Goal: Information Seeking & Learning: Learn about a topic

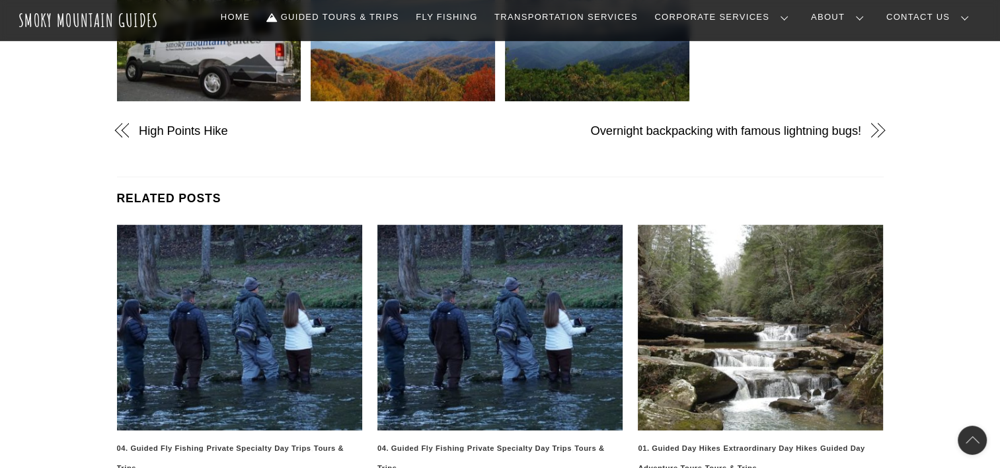
scroll to position [727, 0]
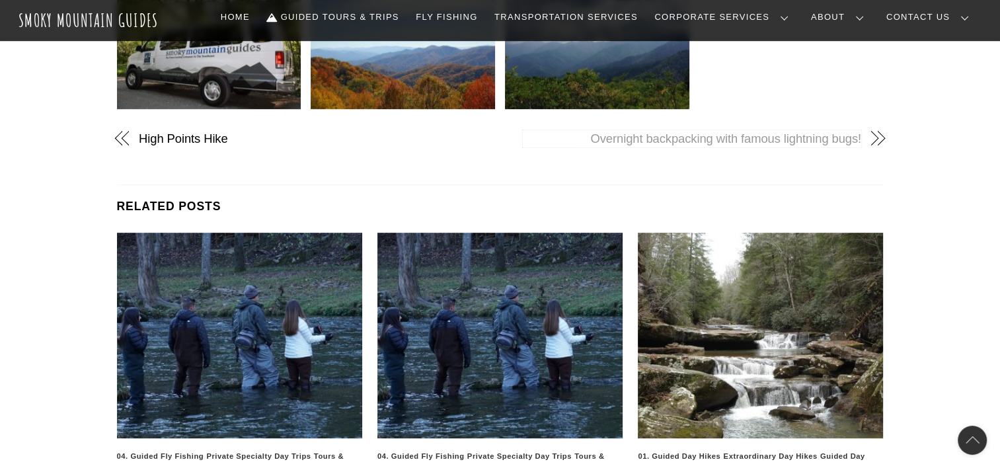
click at [728, 130] on link "Overnight backpacking with famous lightning bugs!" at bounding box center [692, 138] width 339 height 17
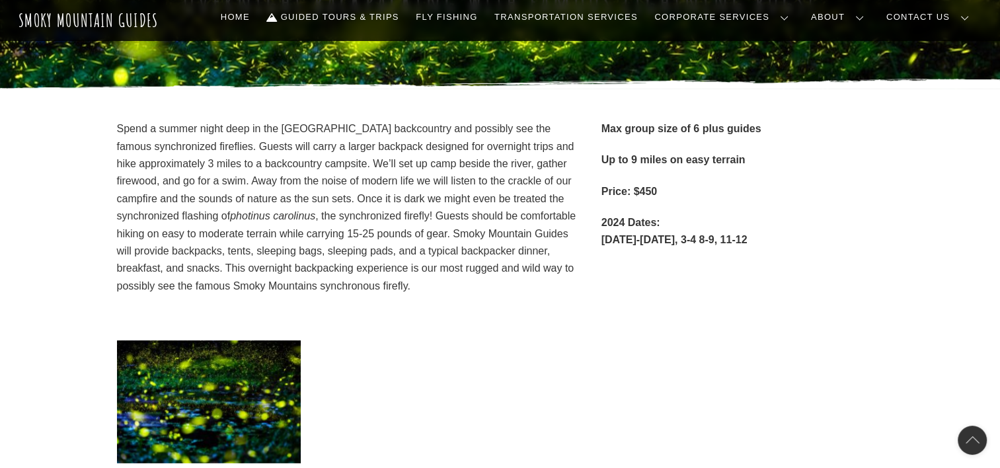
scroll to position [66, 0]
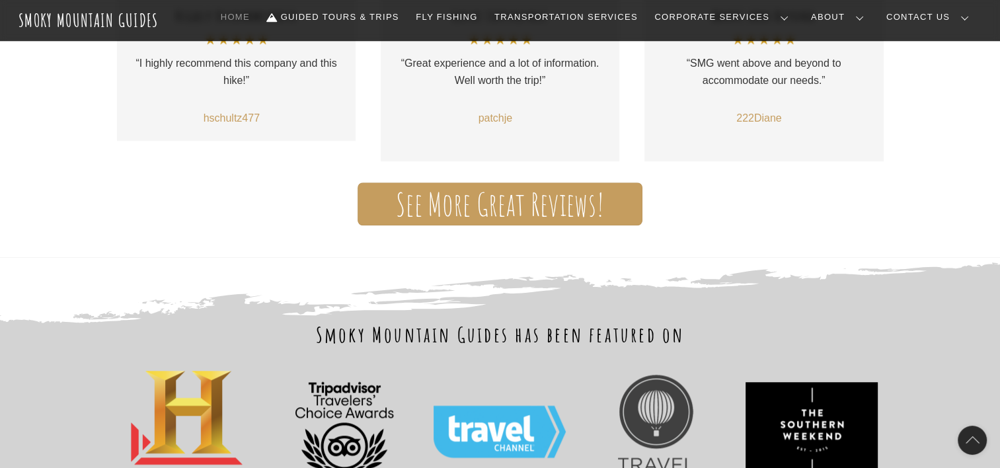
scroll to position [1190, 0]
